Goal: Task Accomplishment & Management: Use online tool/utility

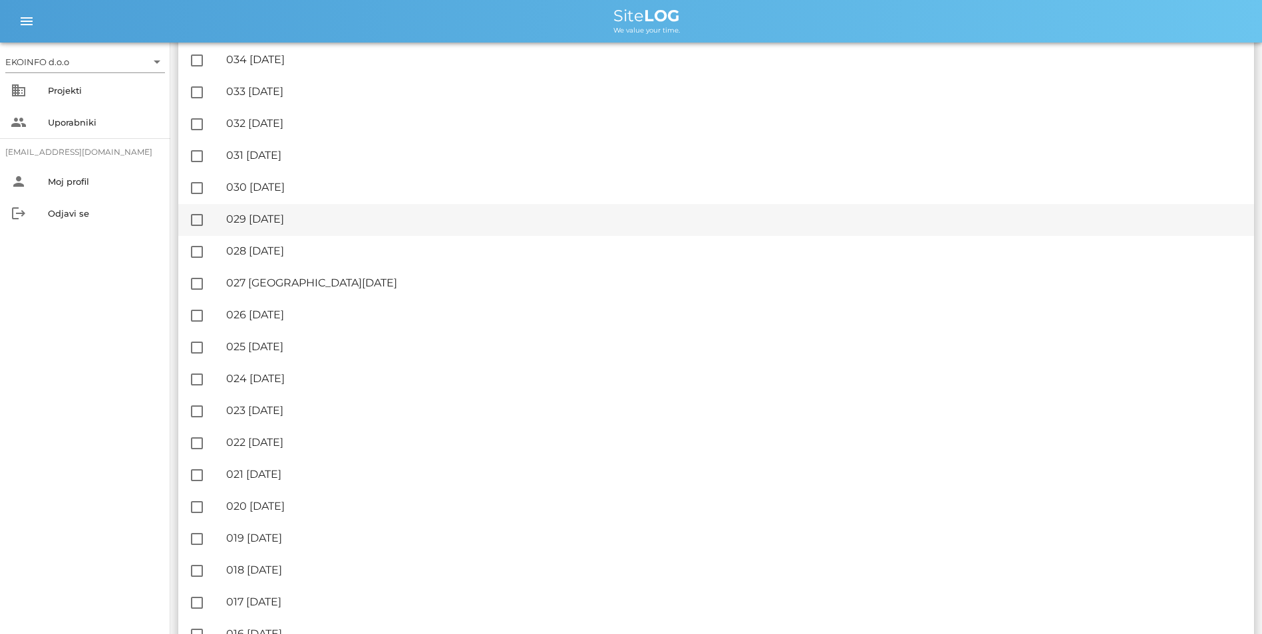
scroll to position [1373, 0]
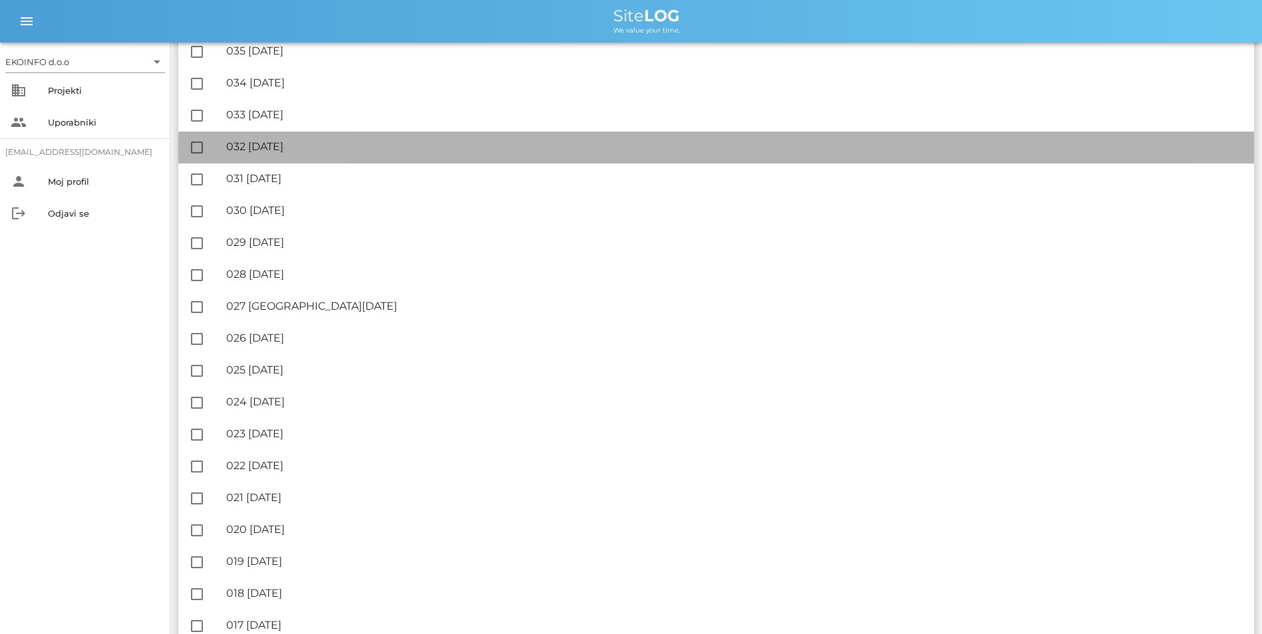
click at [327, 146] on div "🔏 032 [DATE]" at bounding box center [734, 146] width 1017 height 13
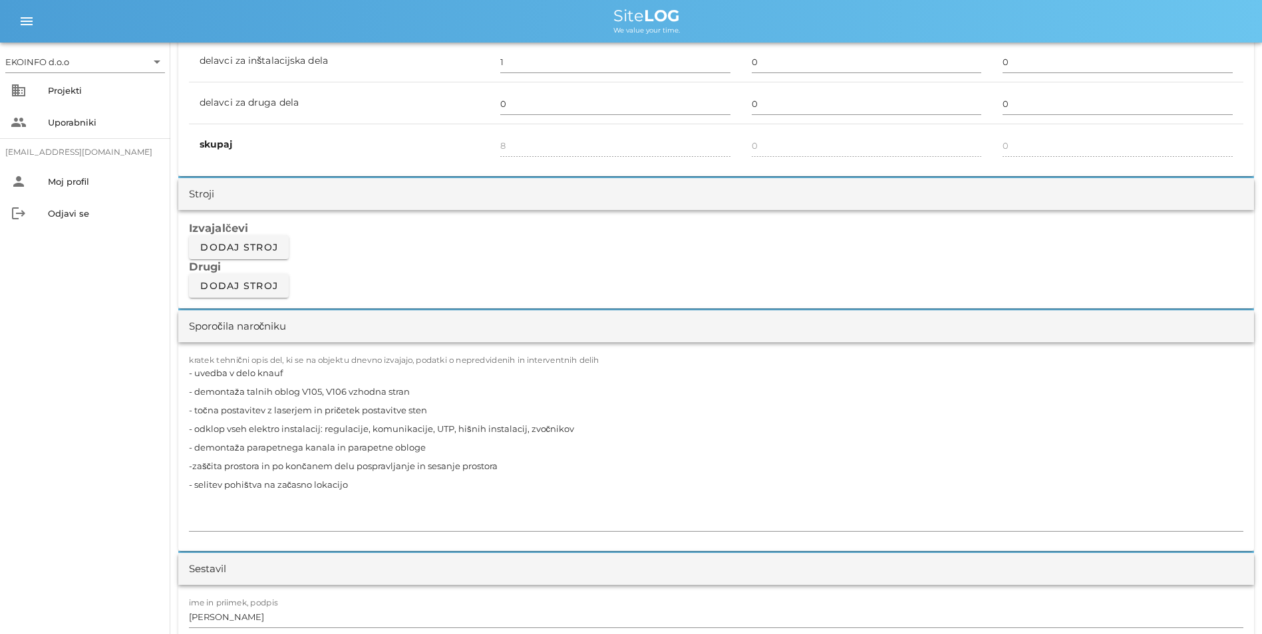
scroll to position [998, 0]
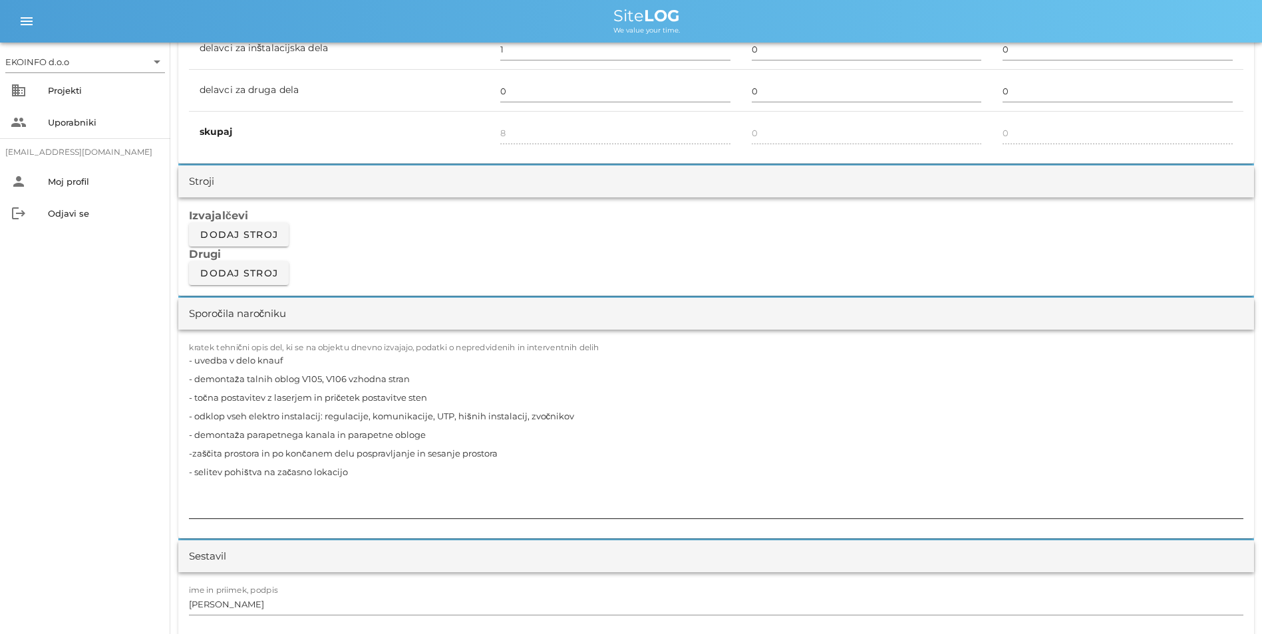
click at [416, 377] on textarea "- uvedba v delo knauf - demontaža talnih oblog V105, V106 vzhodna stran - točna…" at bounding box center [716, 435] width 1054 height 168
click at [346, 414] on textarea "- uvedba v delo knauf - demontaža talnih oblog V105, V106 vzhodna stran - tekst…" at bounding box center [716, 435] width 1054 height 168
click at [368, 473] on textarea "- uvedba v delo knauf - demontaža talnih oblog V105, V106 vzhodna stran - tekst…" at bounding box center [716, 435] width 1054 height 168
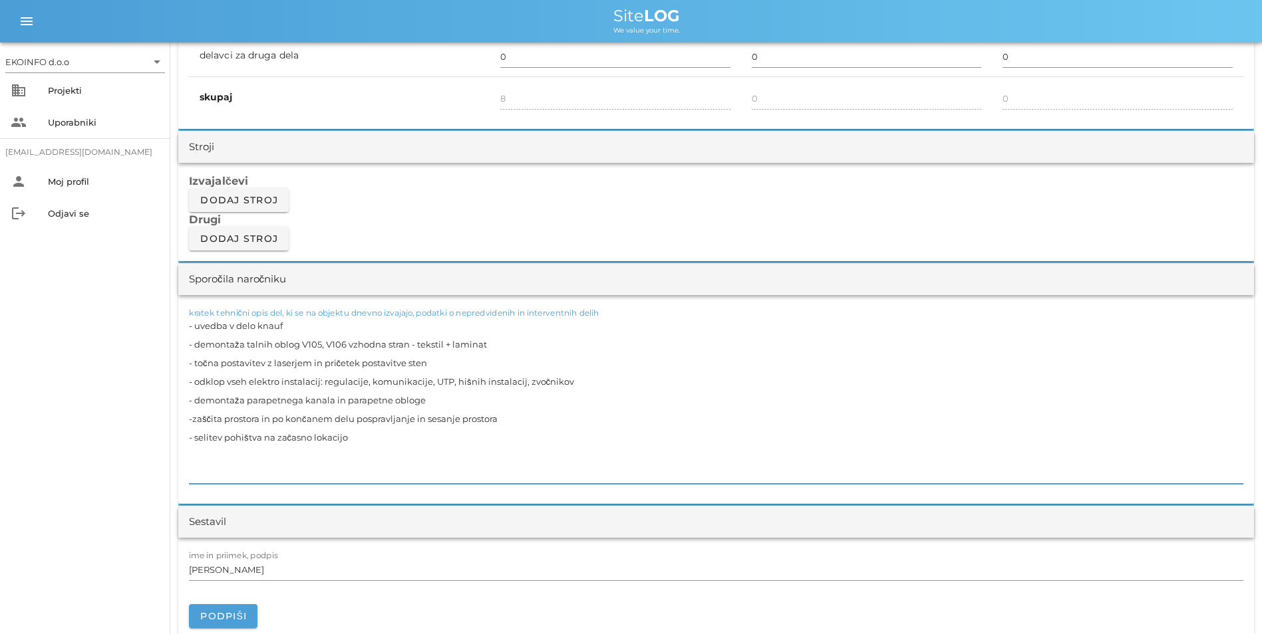
scroll to position [1064, 0]
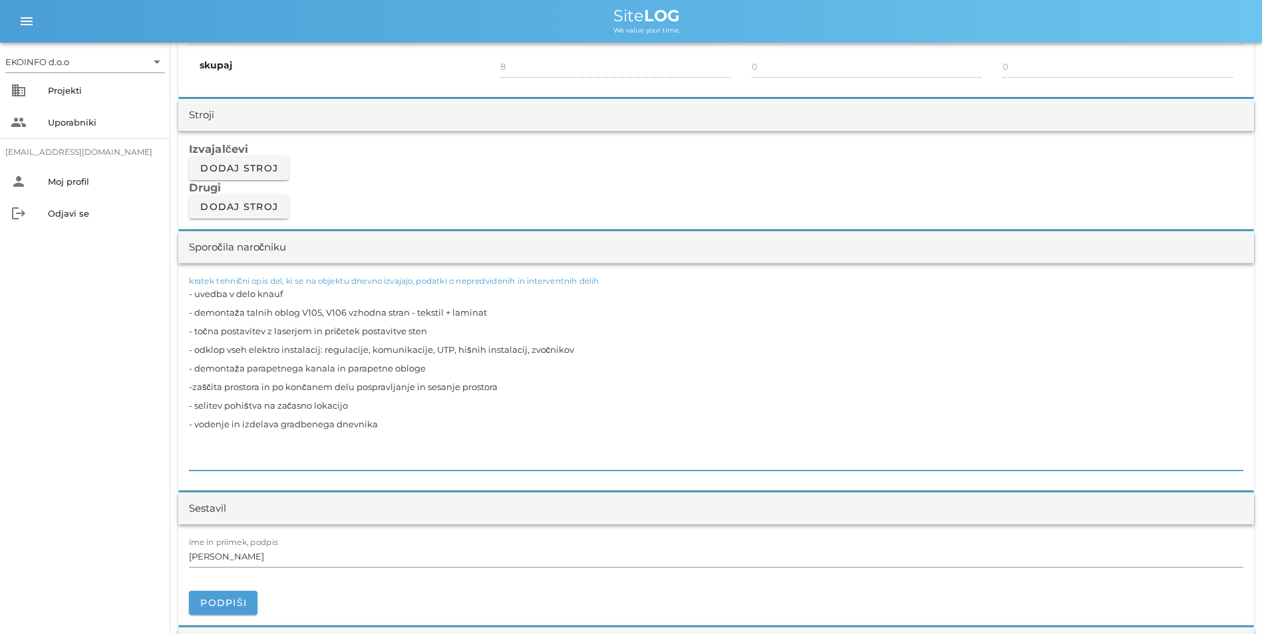
type textarea "- uvedba v delo knauf - demontaža talnih oblog V105, V106 vzhodna stran - tekst…"
click at [522, 419] on textarea "- uvedba v delo knauf - demontaža talnih oblog V105, V106 vzhodna stran - tekst…" at bounding box center [716, 378] width 1054 height 186
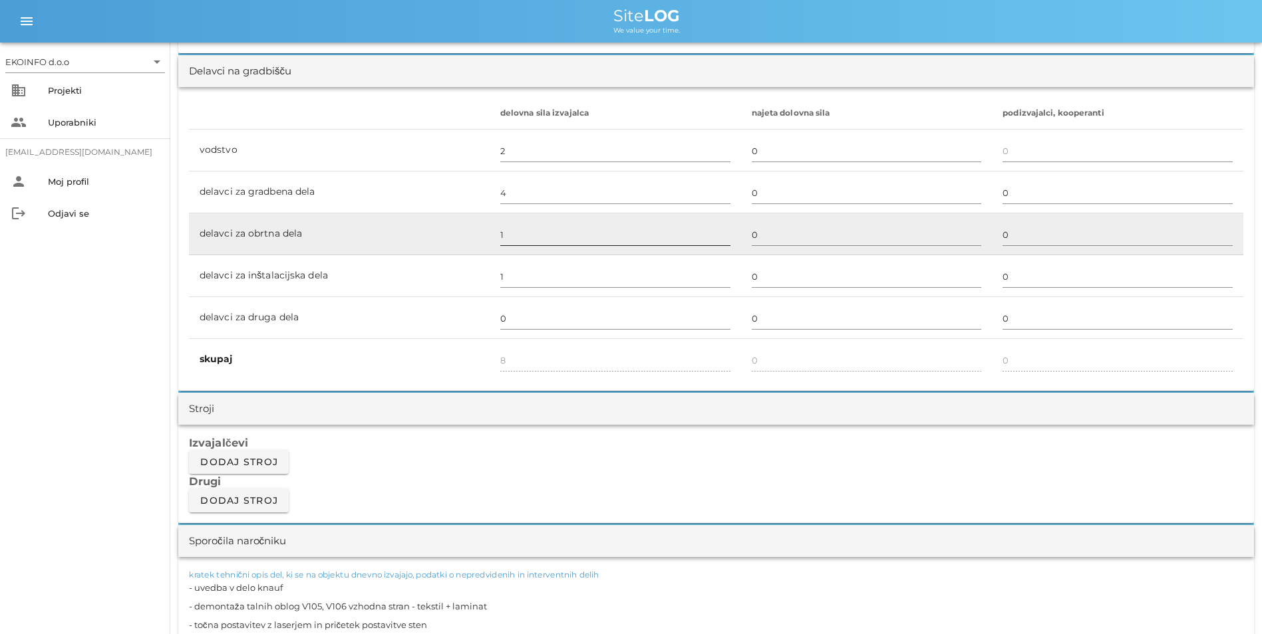
scroll to position [732, 0]
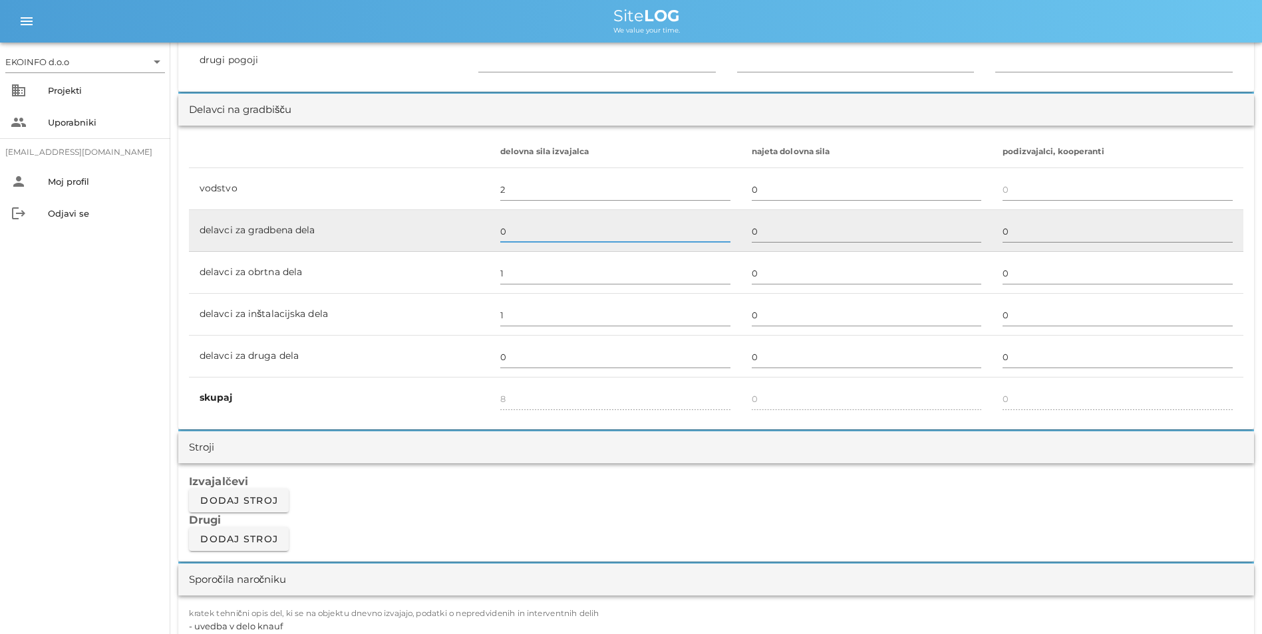
type input "0"
type input "4"
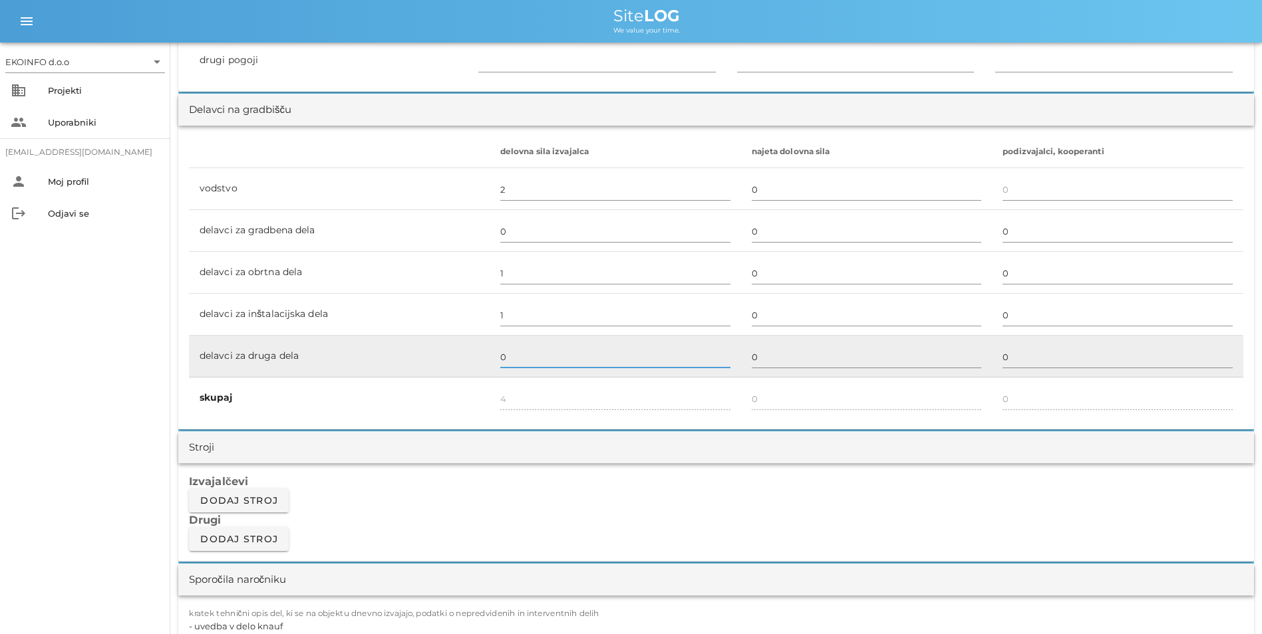
click at [500, 364] on input "0" at bounding box center [615, 356] width 230 height 21
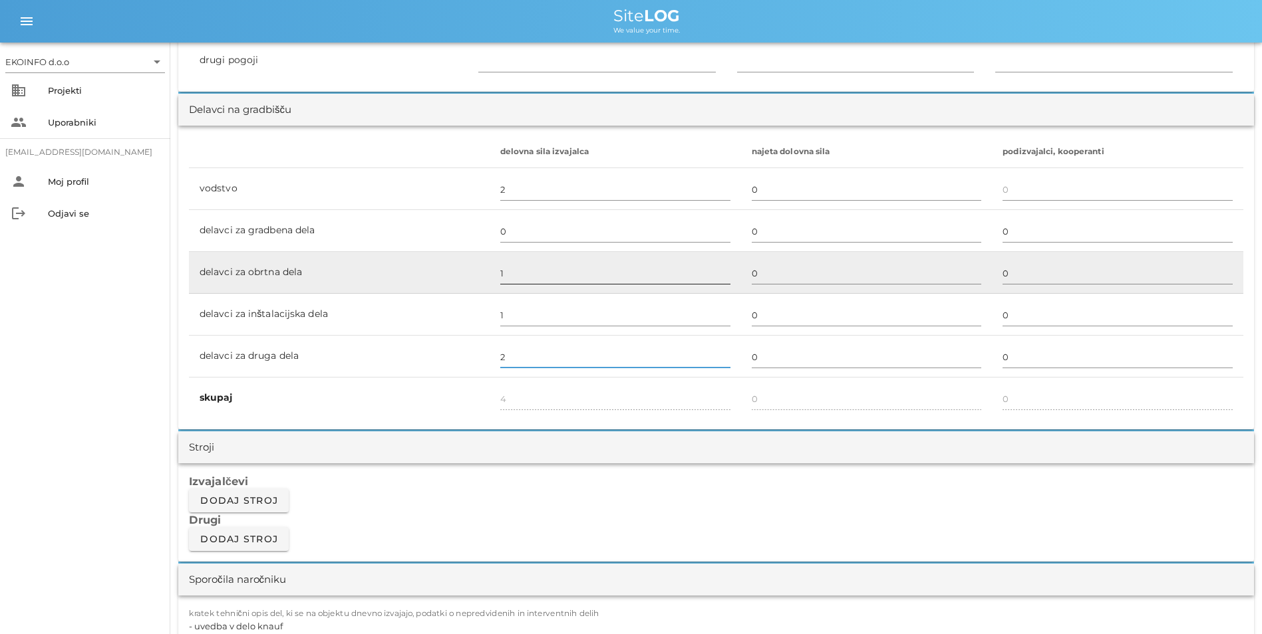
type input "2"
type input "6"
click at [547, 290] on div at bounding box center [615, 288] width 230 height 9
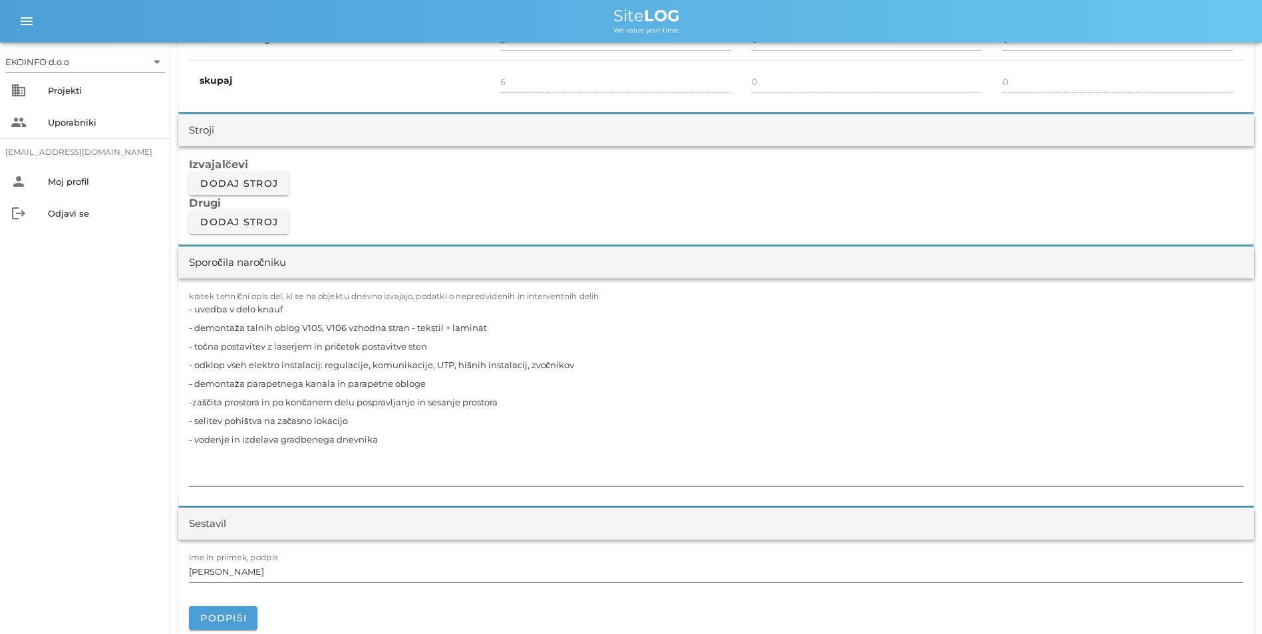
scroll to position [1064, 0]
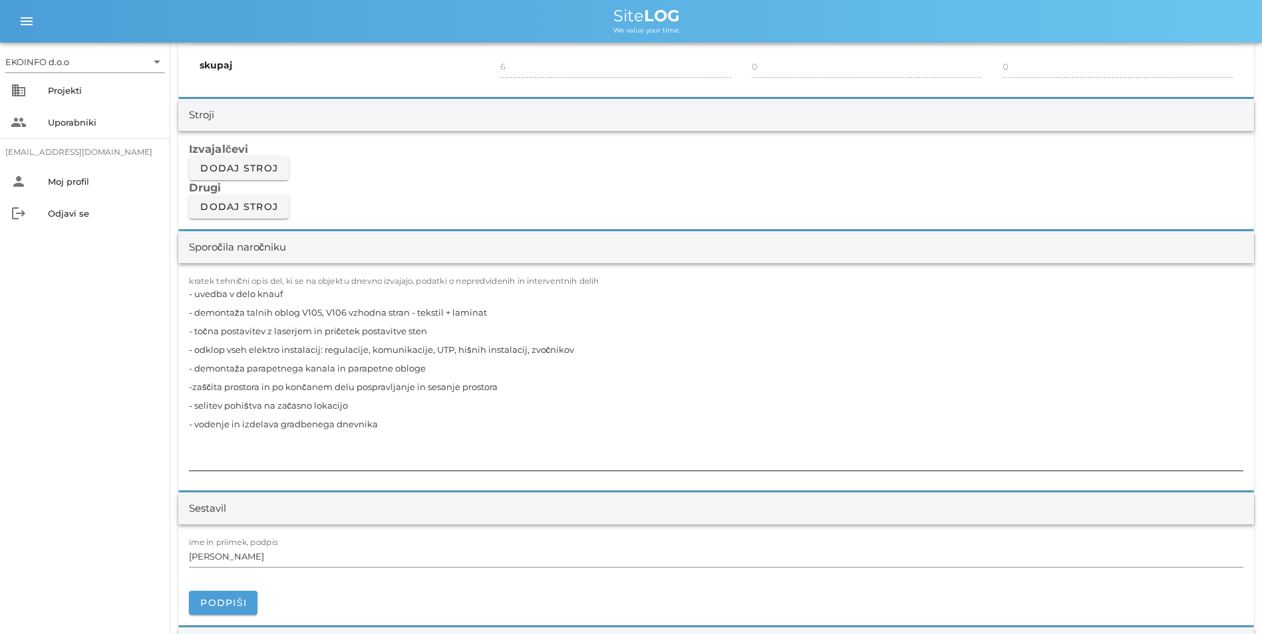
click at [501, 309] on textarea "- uvedba v delo knauf - demontaža talnih oblog V105, V106 vzhodna stran - tekst…" at bounding box center [716, 378] width 1054 height 186
click at [523, 305] on textarea "- uvedba v delo knauf - demontaža talnih oblog V105, V106 vzhodna stran - tekst…" at bounding box center [716, 378] width 1054 height 186
click at [463, 311] on textarea "- uvedba v delo knauf - demontaža talnih oblog V105, V106 vzhodna stran - tekst…" at bounding box center [716, 378] width 1054 height 186
click at [577, 312] on textarea "- uvedba v delo knauf - demontaža talnih oblog V105, V106 vzhodna stran - tekst…" at bounding box center [716, 378] width 1054 height 186
click at [529, 386] on textarea "- uvedba v delo knauf - demontaža talnih oblog V105, V106 vzhodna stran - tekst…" at bounding box center [716, 378] width 1054 height 186
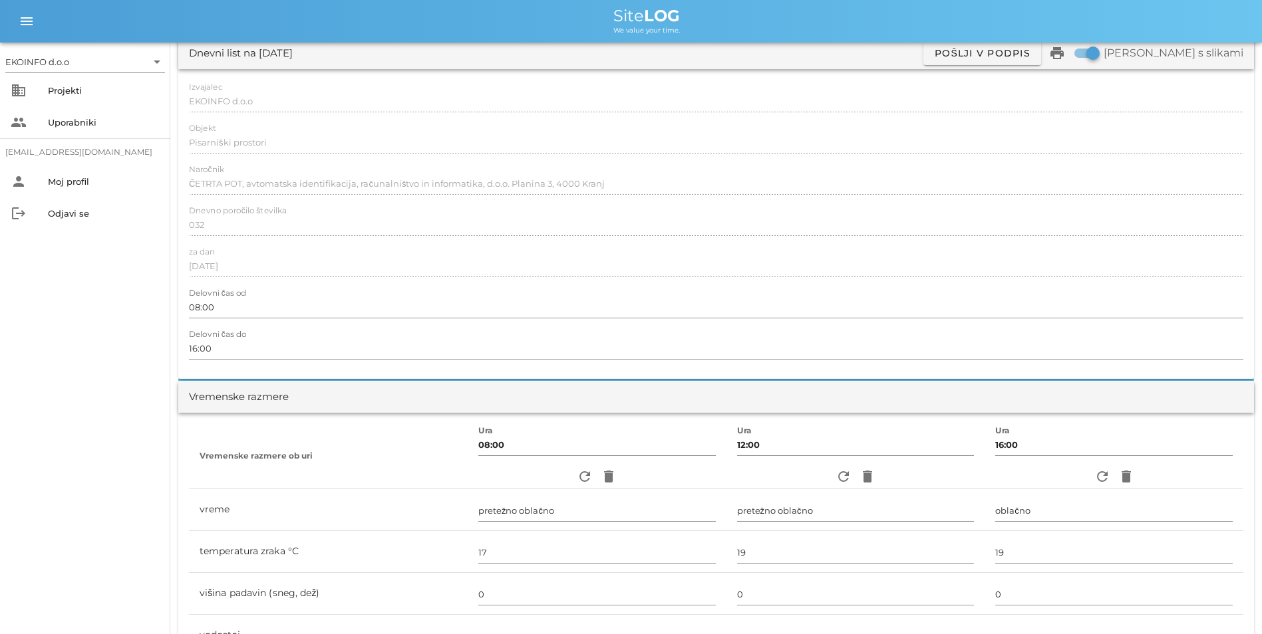
scroll to position [0, 0]
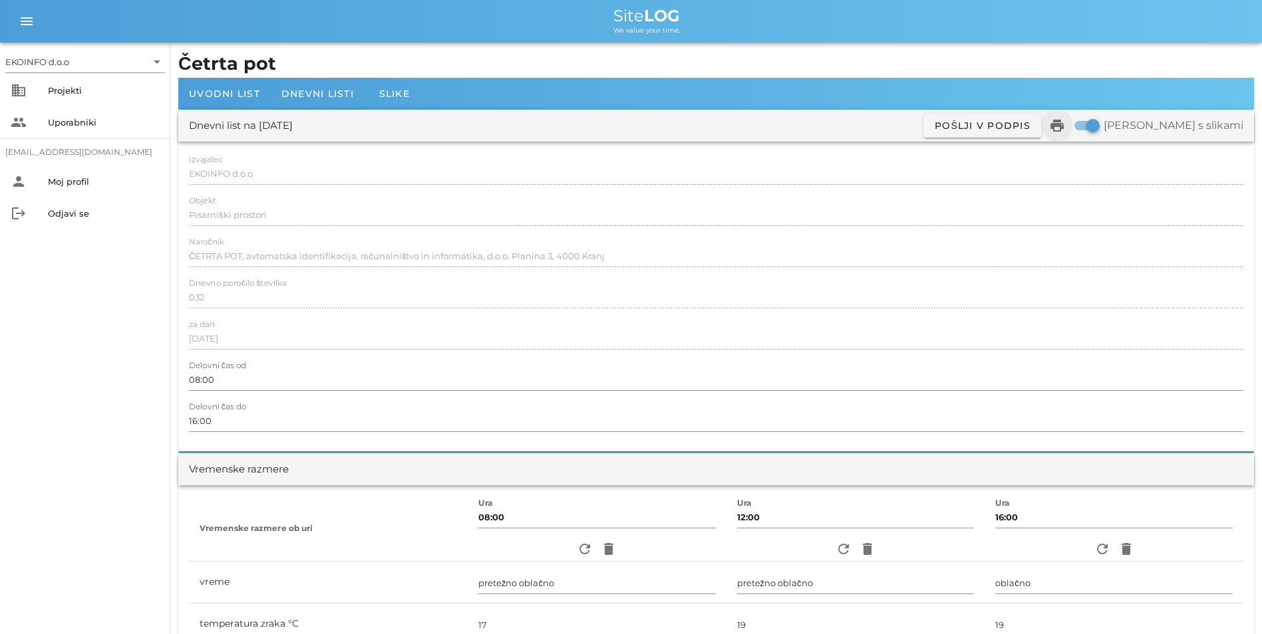
type textarea "- uvedba v delo knauf - demontaža talnih oblog V105, V106 vzhodna stran - tekst…"
click at [1065, 130] on icon "print" at bounding box center [1057, 126] width 16 height 16
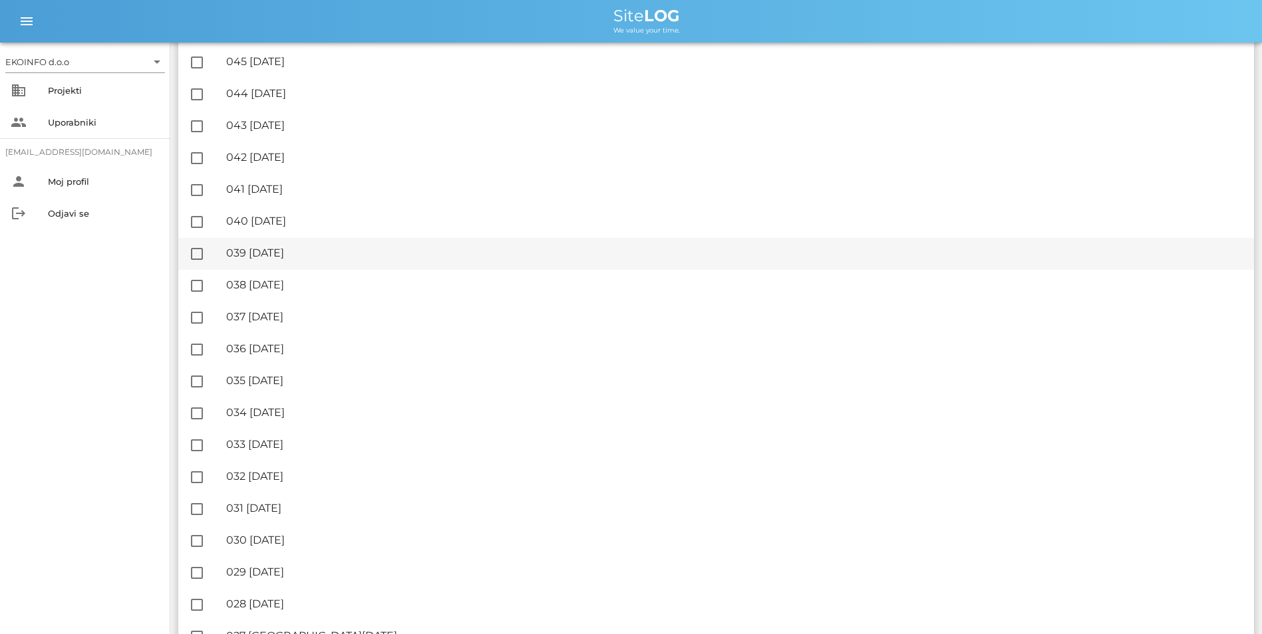
scroll to position [1197, 0]
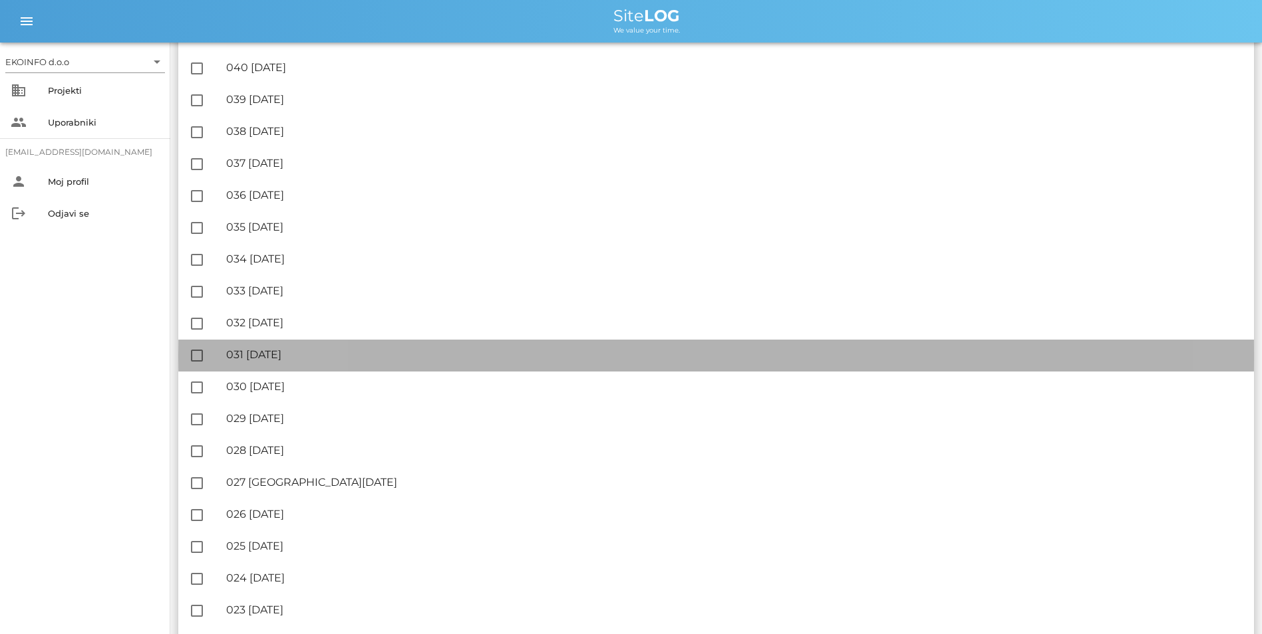
click at [493, 364] on div "🔏 031 [DATE] ✓ Podpisal: Nadzornik ✓ Podpisal: Sestavljalec ✓ Podpisal: Odgovor…" at bounding box center [734, 356] width 1017 height 30
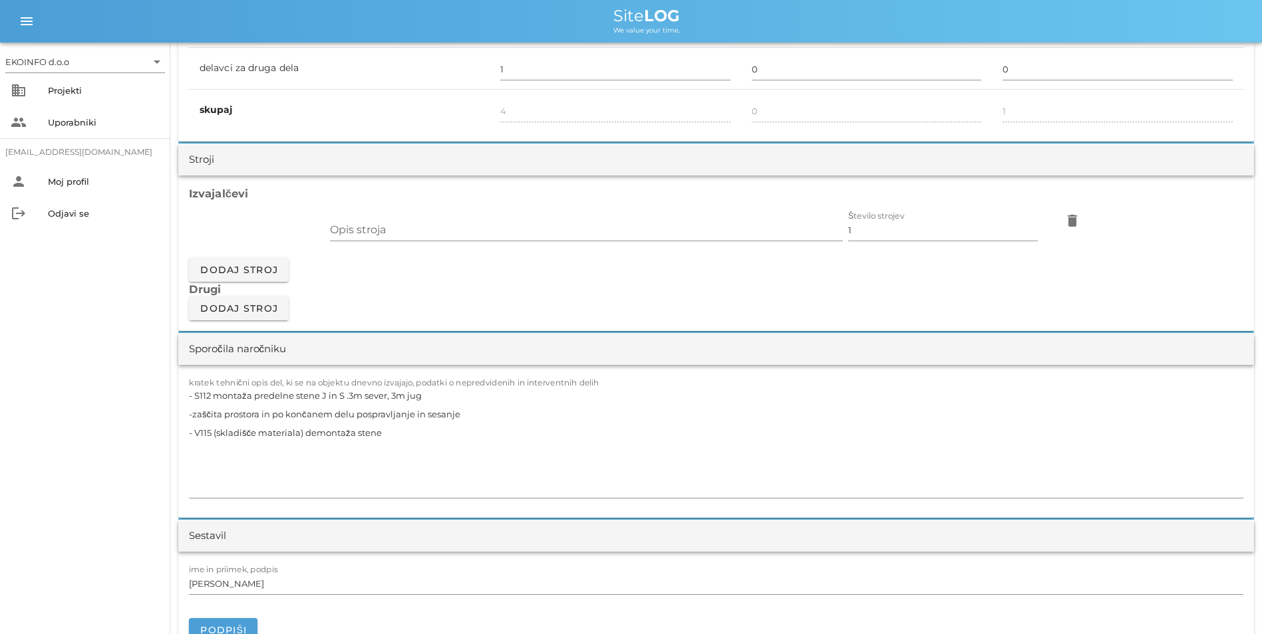
scroll to position [1064, 0]
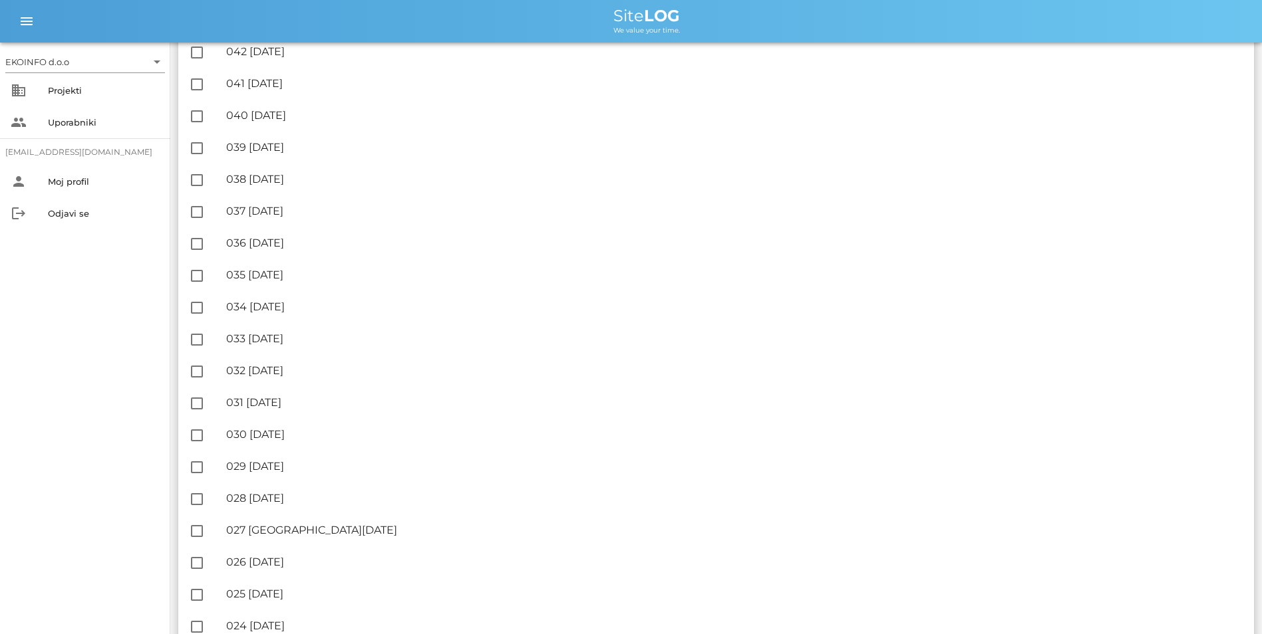
scroll to position [1197, 0]
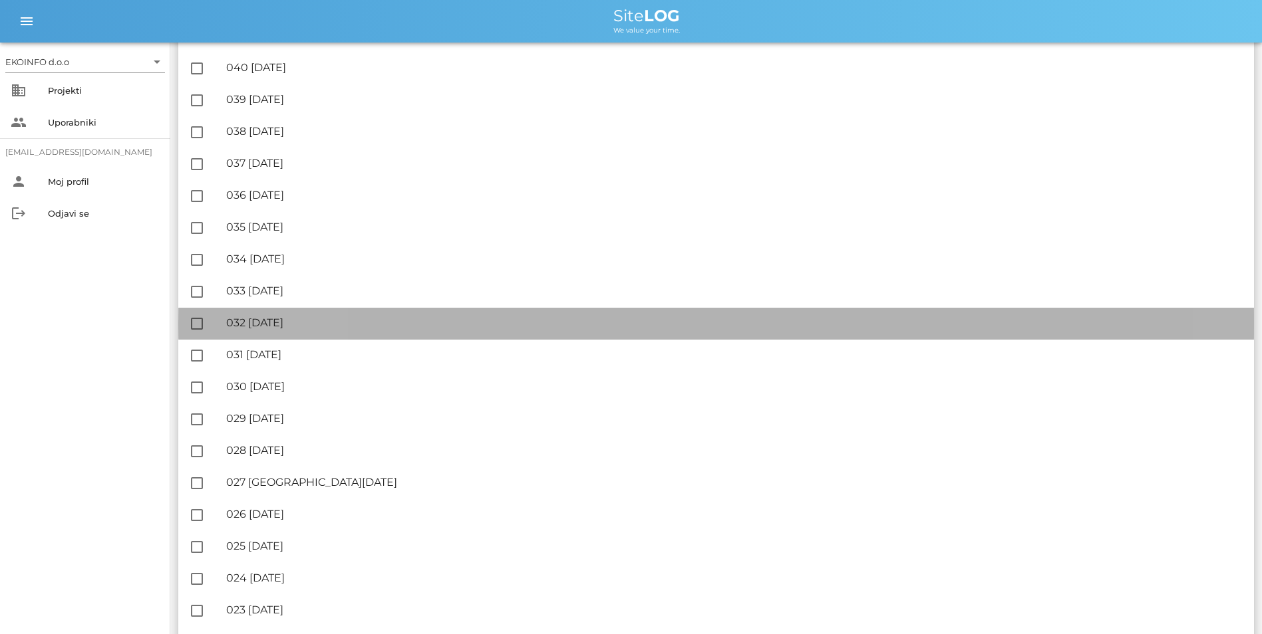
click at [332, 328] on div "🔏 032 [DATE]" at bounding box center [734, 323] width 1017 height 13
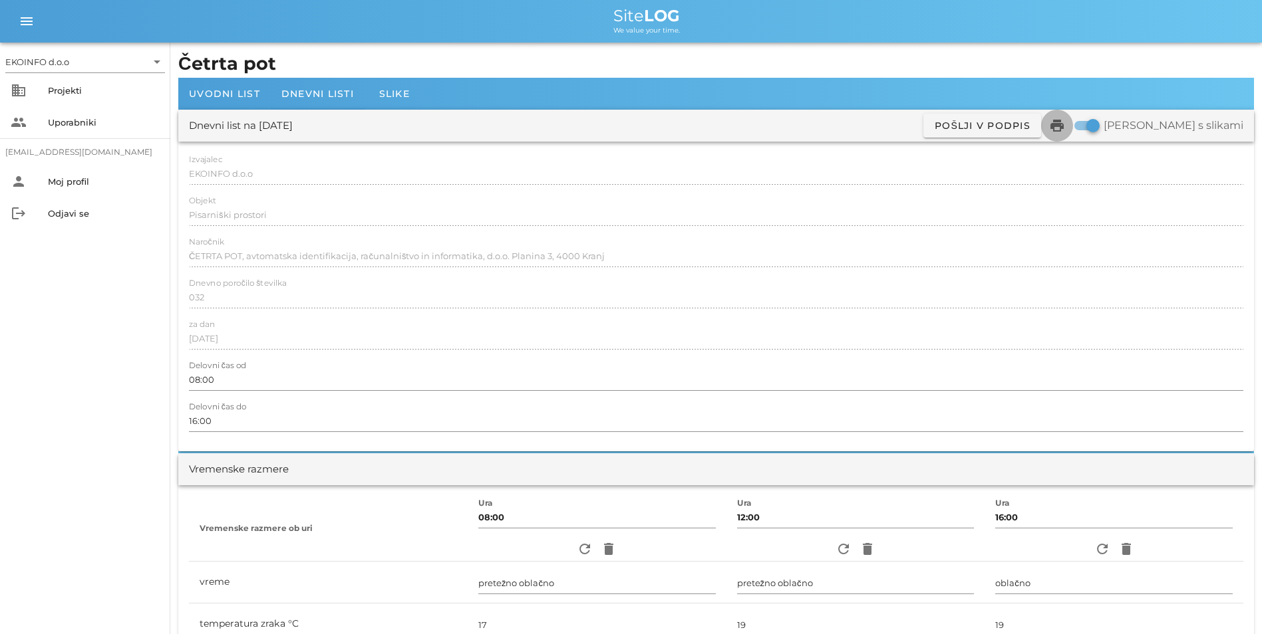
click at [1065, 122] on icon "print" at bounding box center [1057, 126] width 16 height 16
